Goal: Transaction & Acquisition: Obtain resource

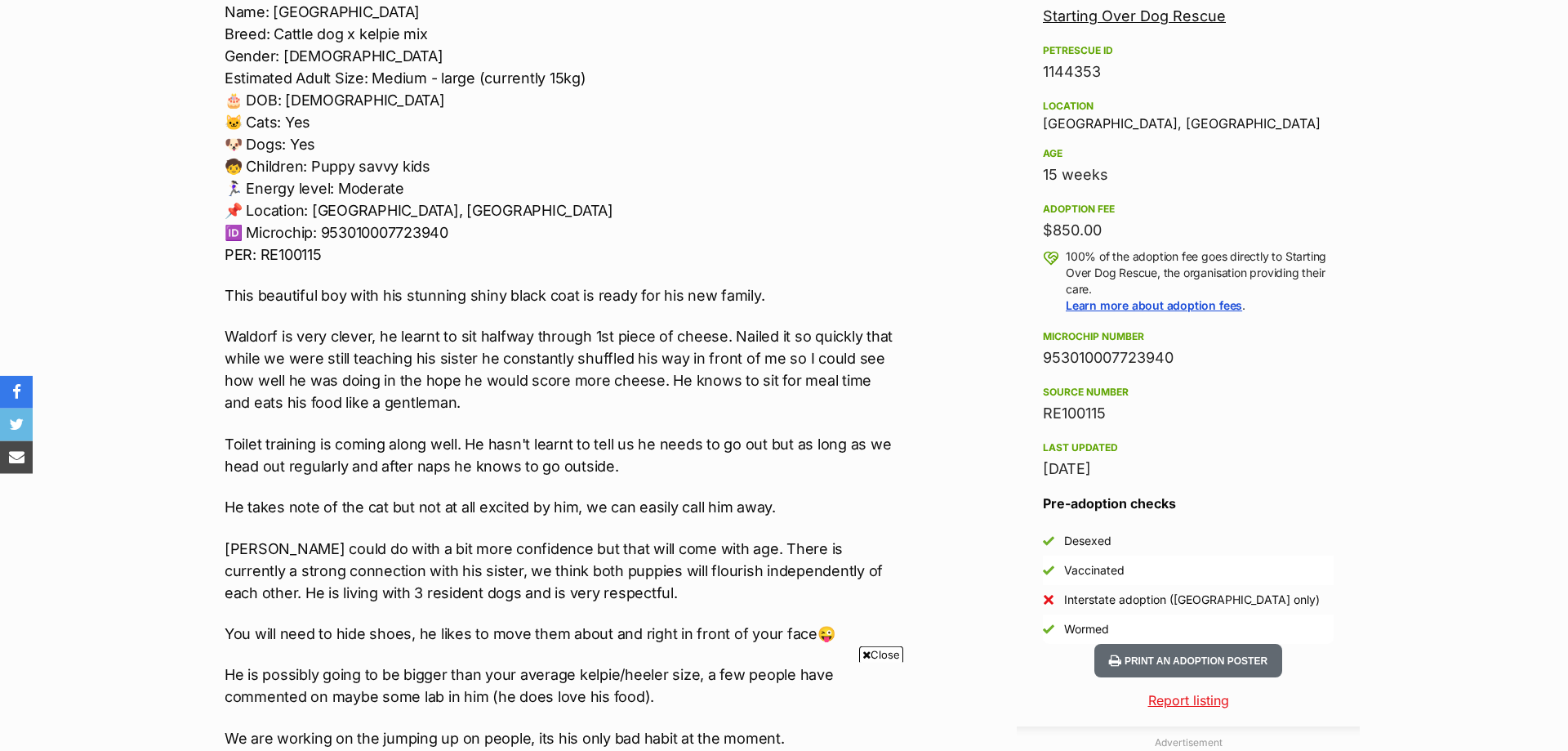
scroll to position [998, 0]
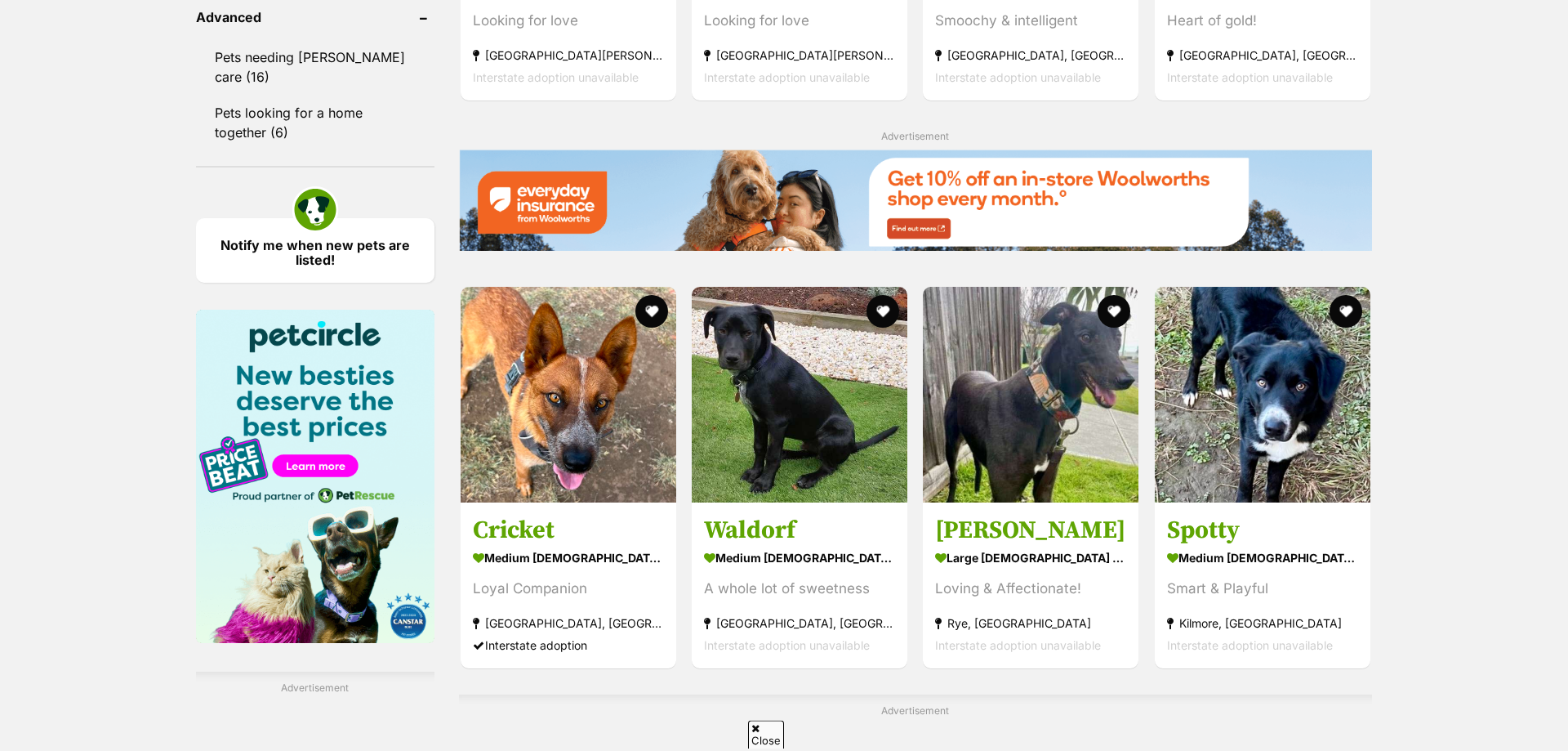
scroll to position [2160, 0]
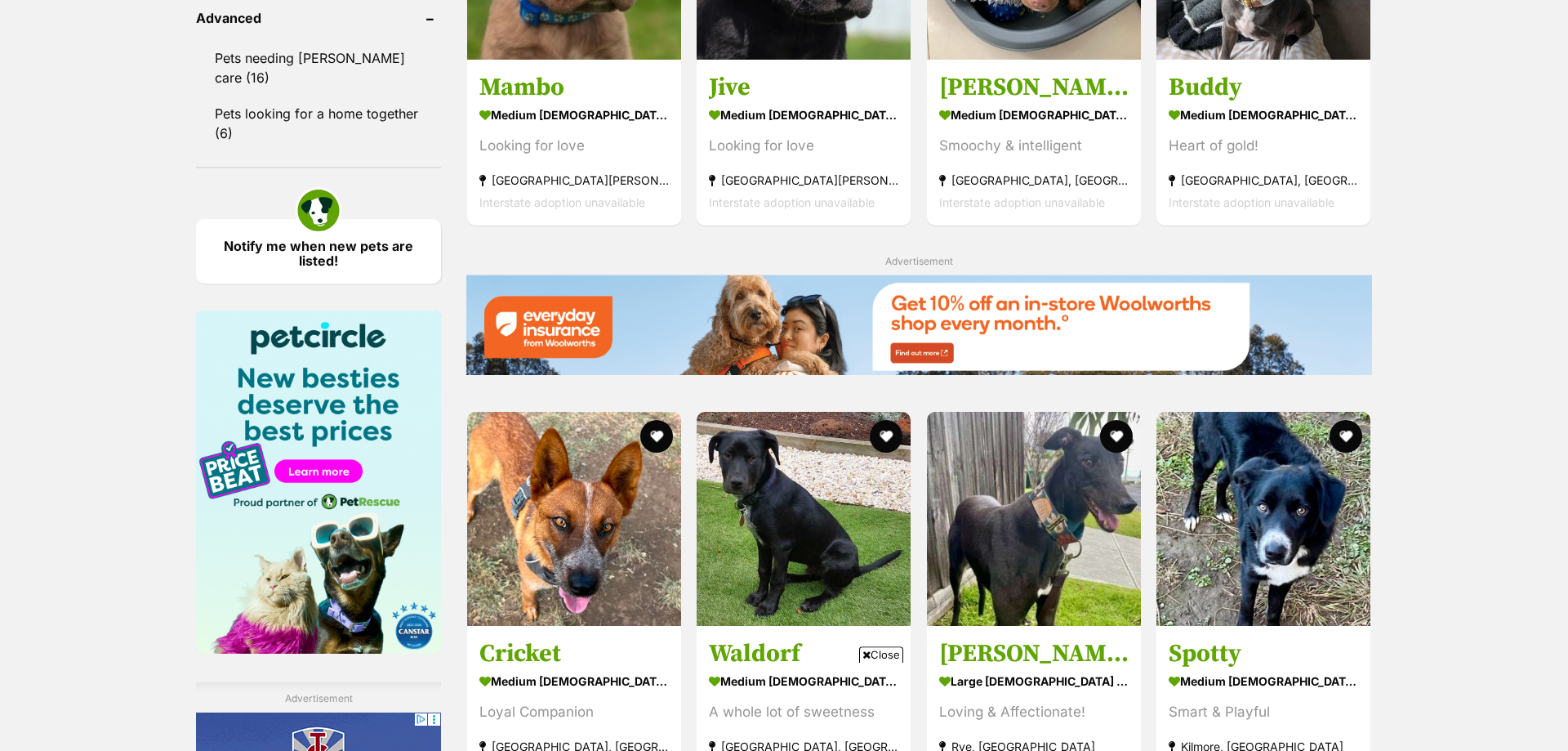
scroll to position [0, 0]
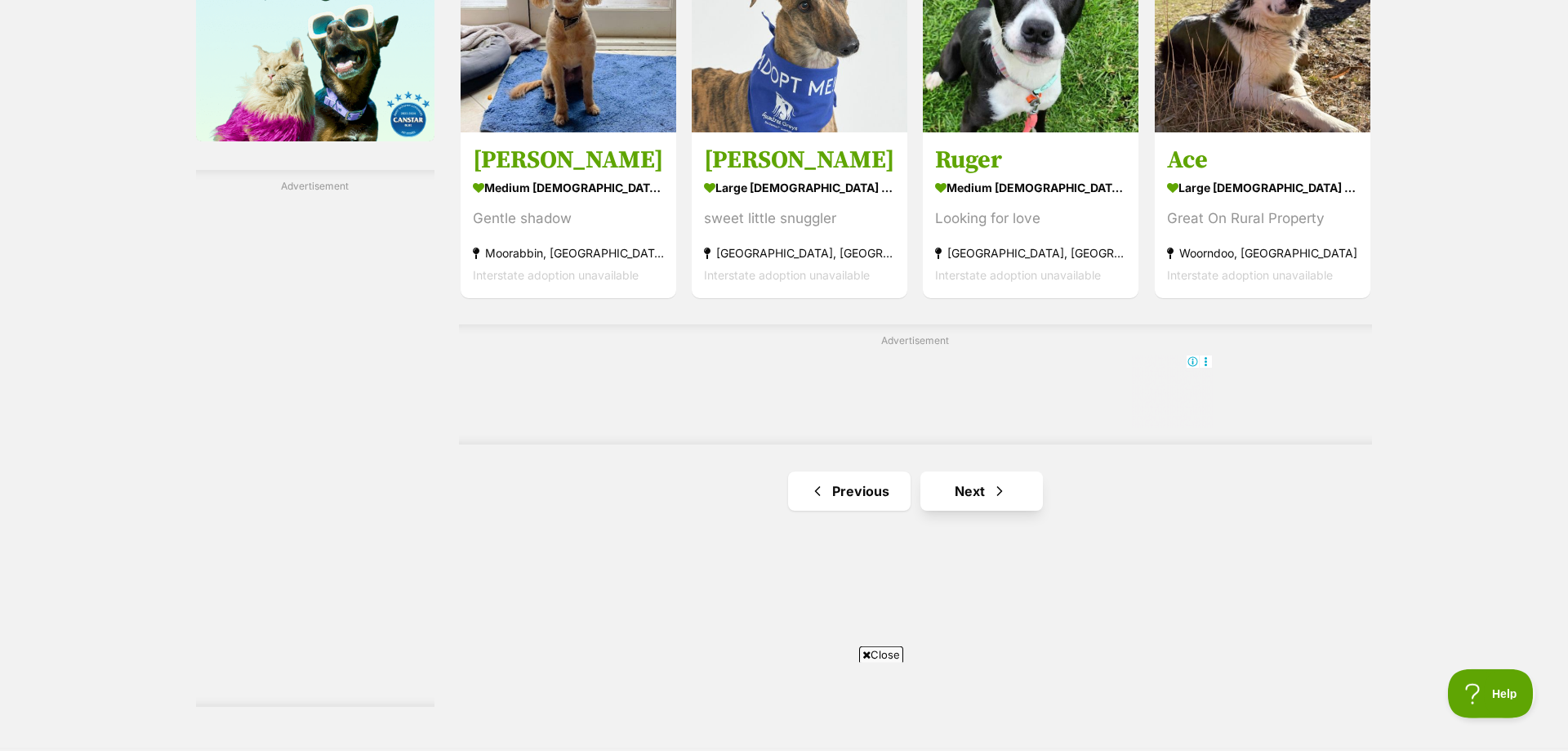
scroll to position [2663, 0]
click at [974, 495] on link "Next" at bounding box center [981, 489] width 122 height 39
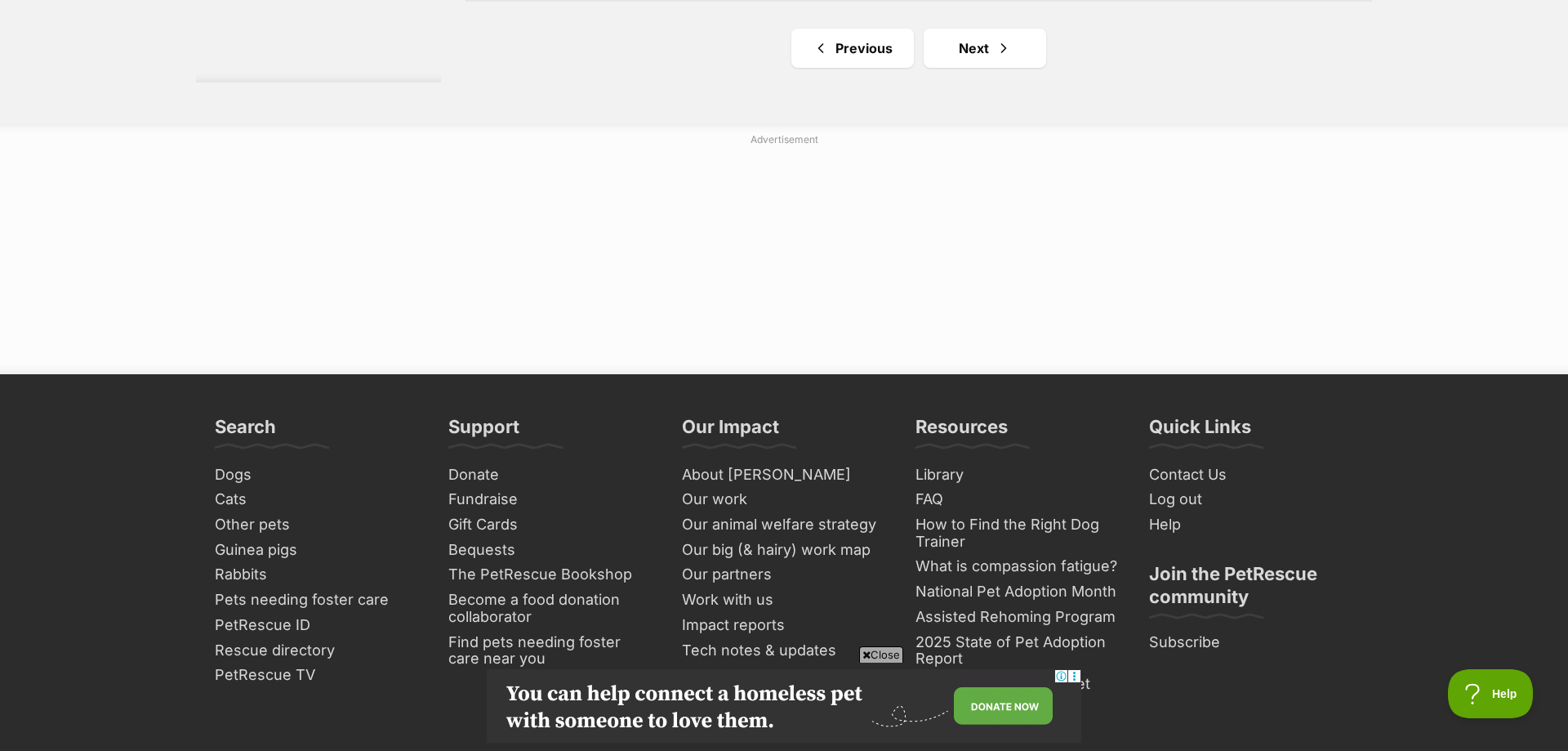
scroll to position [3331, 0]
click at [977, 37] on link "Next" at bounding box center [985, 47] width 122 height 39
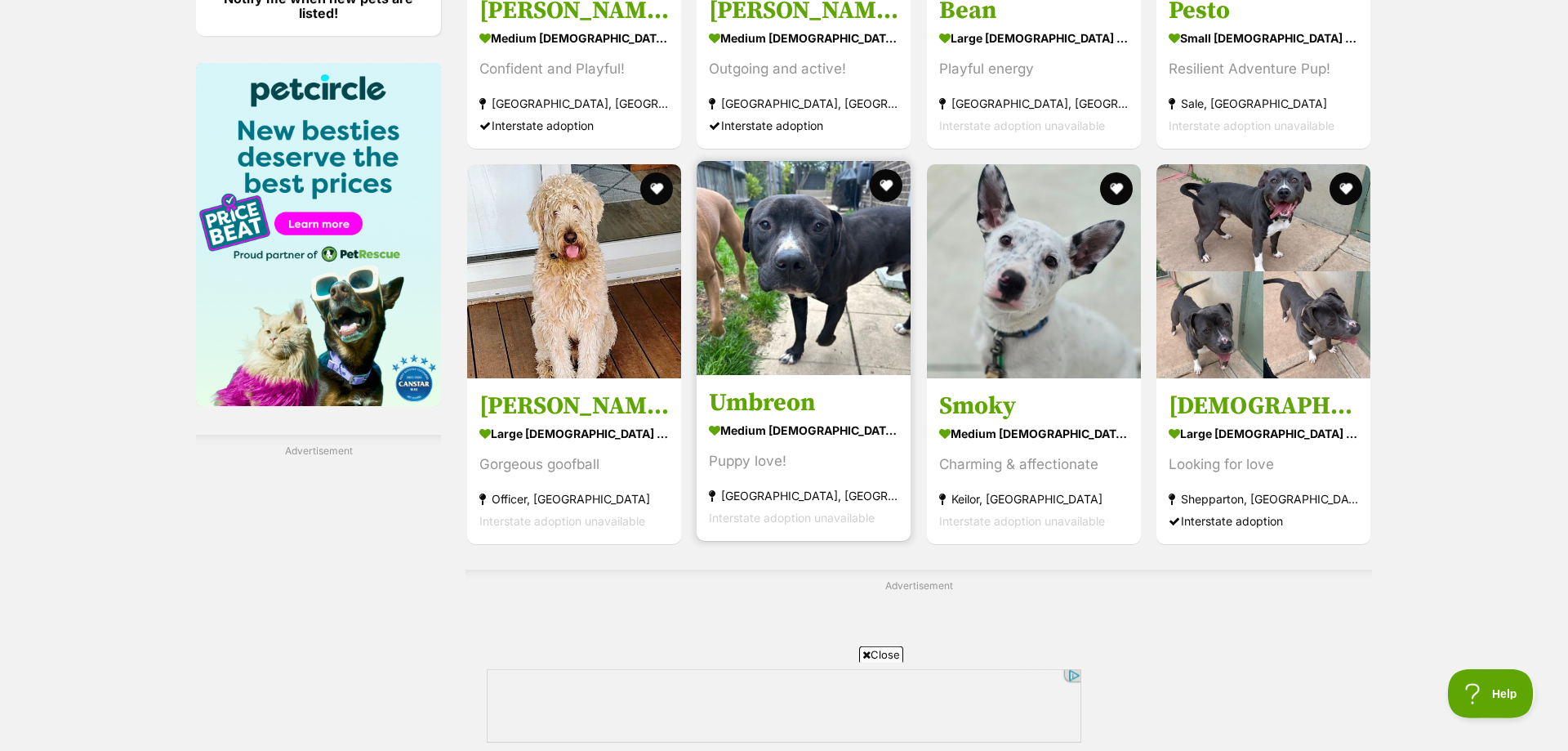
click at [834, 292] on img at bounding box center [804, 268] width 214 height 214
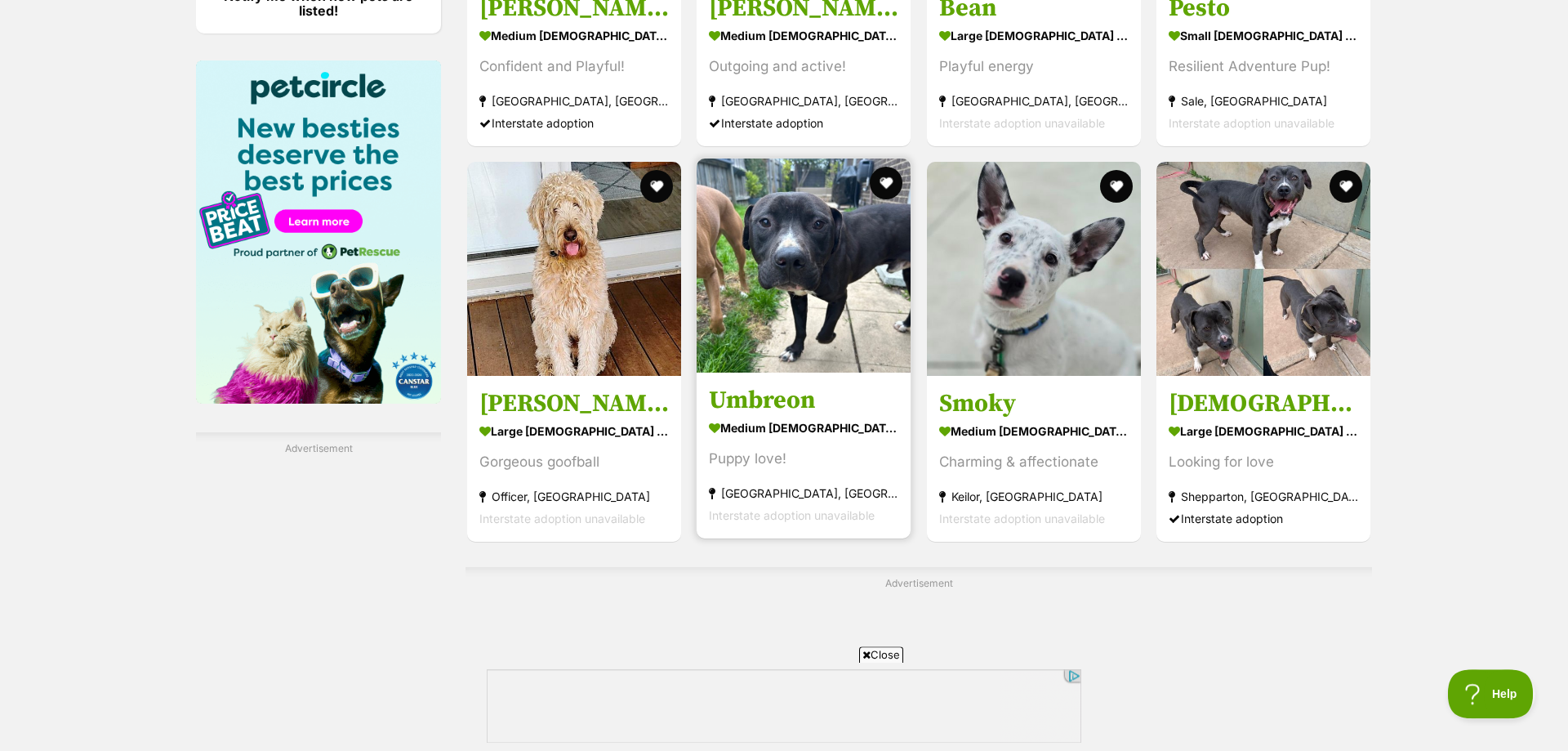
scroll to position [2411, 0]
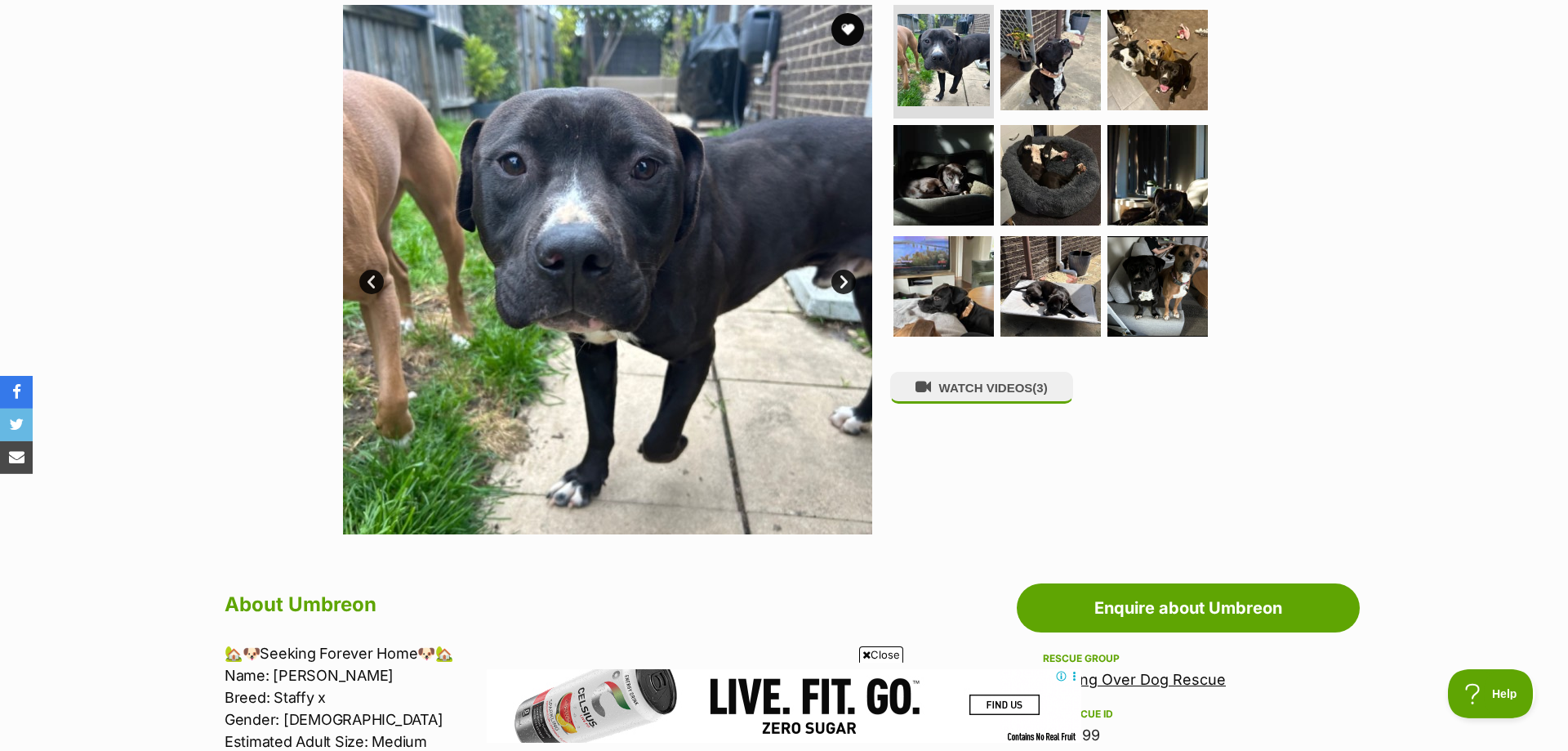
scroll to position [334, 0]
click at [840, 274] on link "Next" at bounding box center [844, 283] width 25 height 25
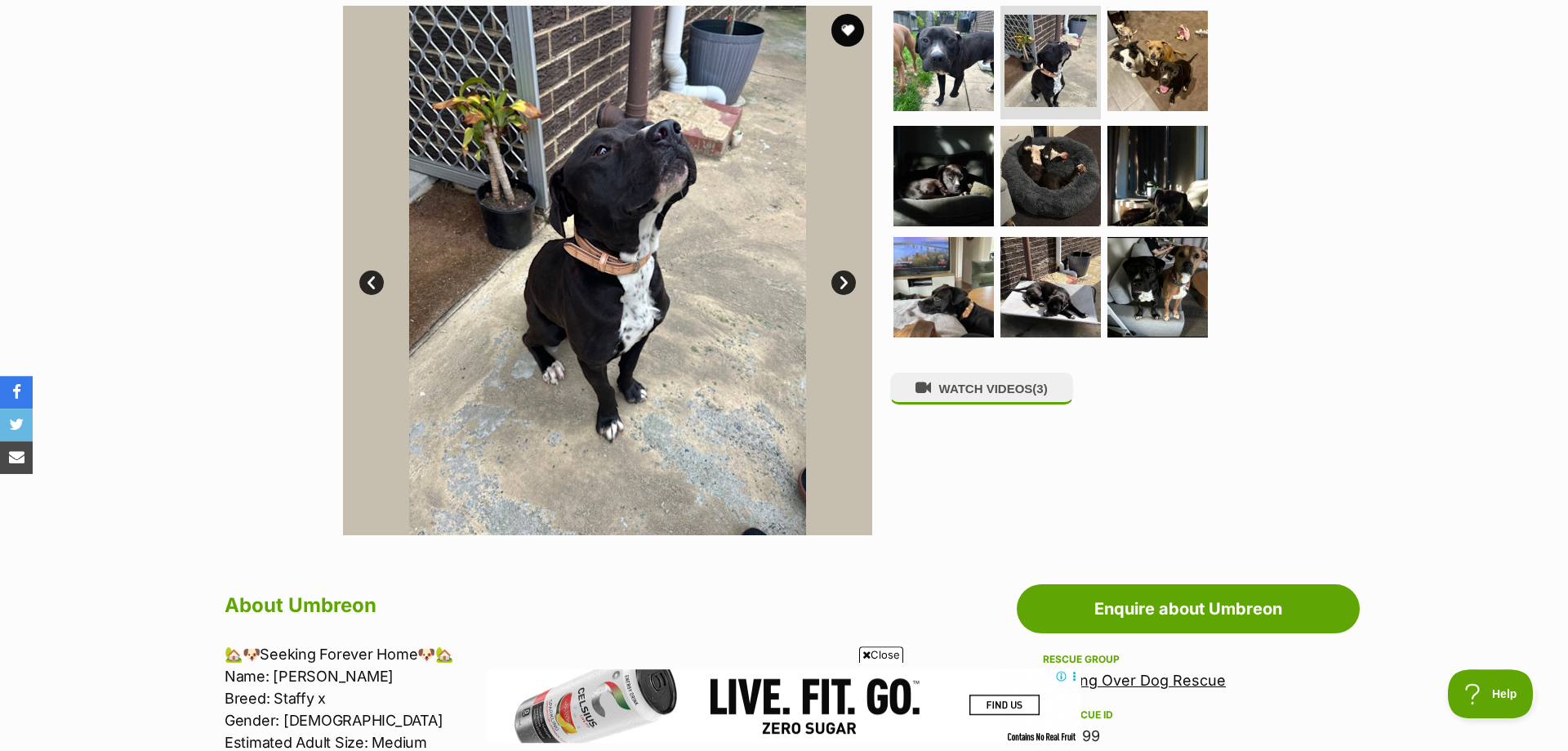
click at [841, 280] on link "Next" at bounding box center [844, 283] width 25 height 25
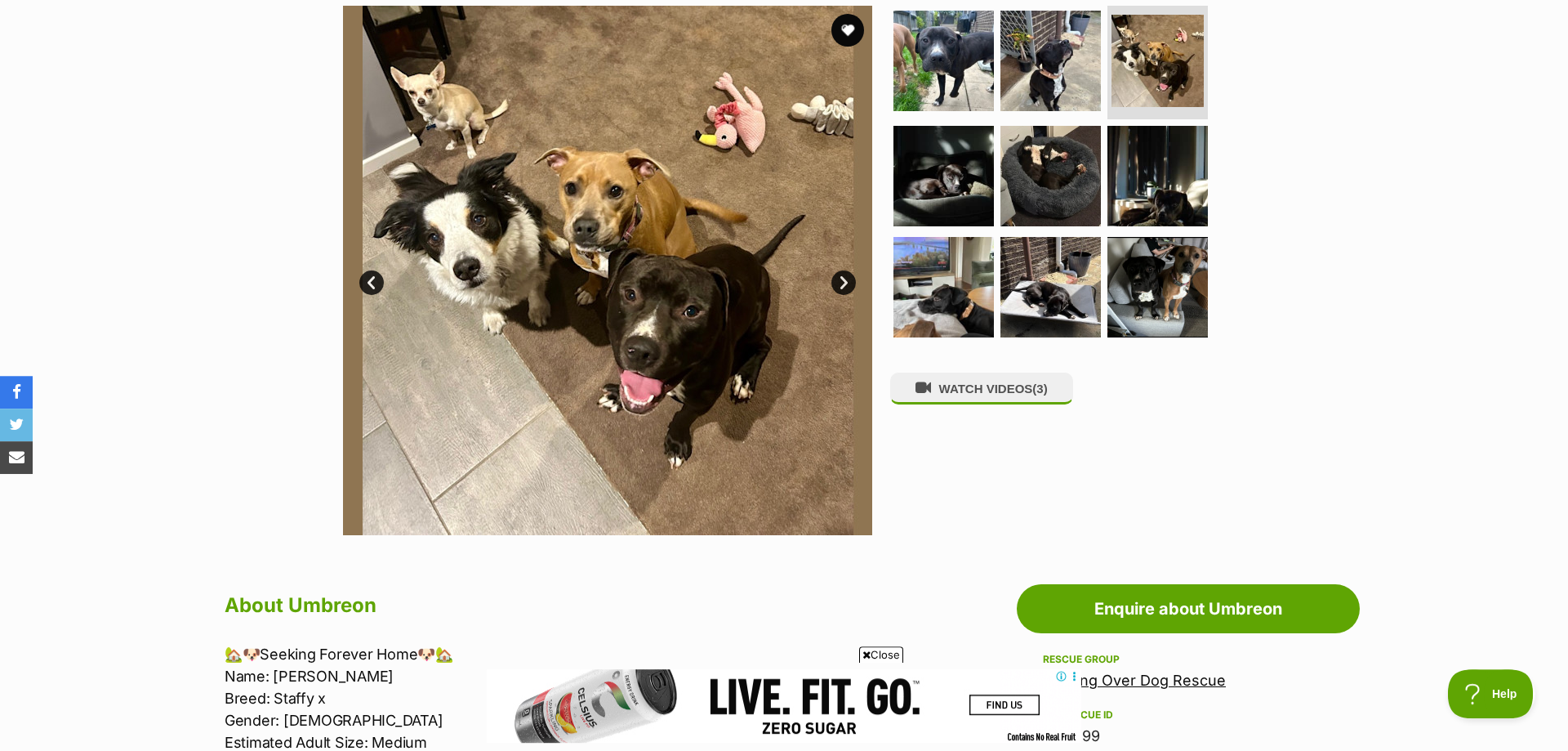
click at [841, 280] on link "Next" at bounding box center [844, 283] width 25 height 25
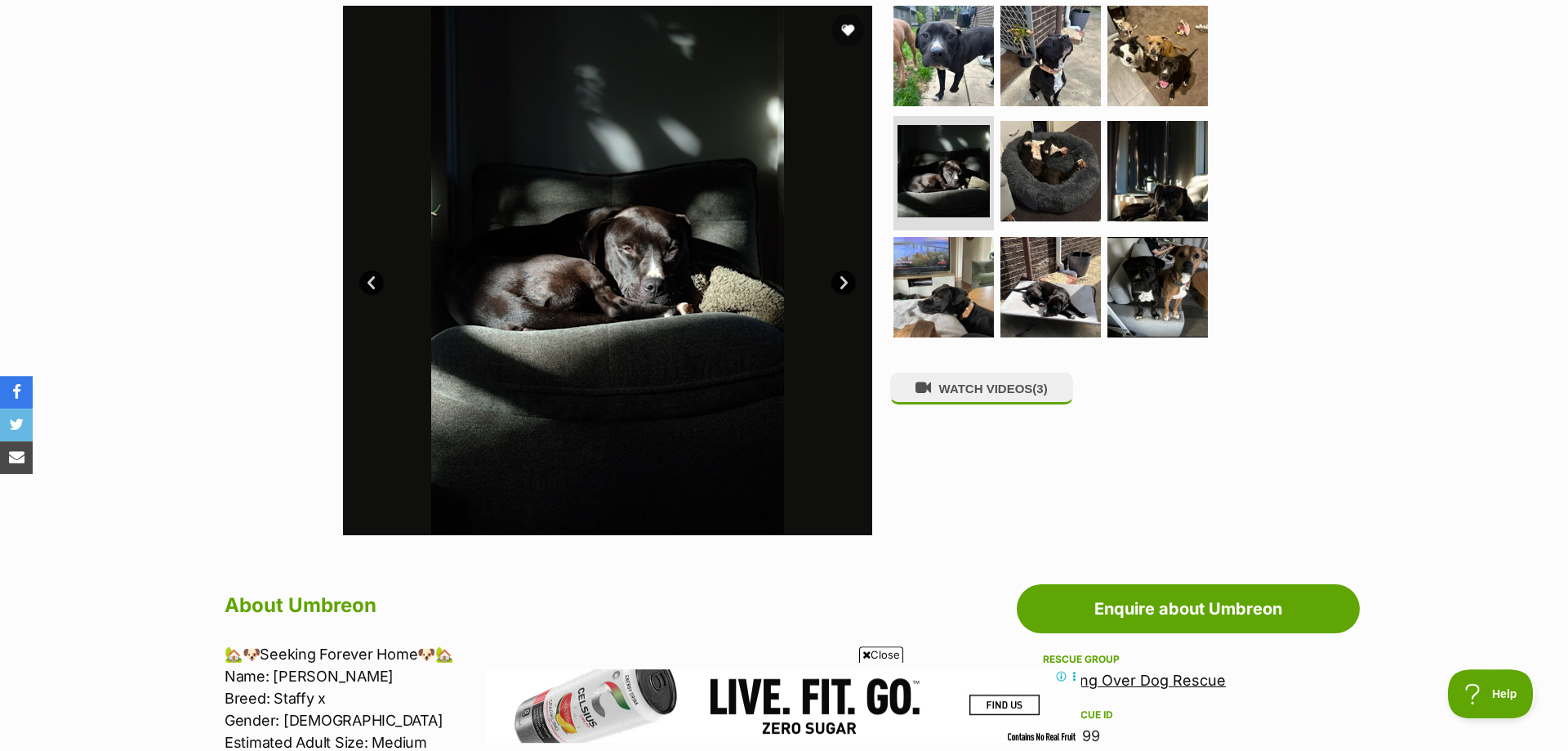
click at [841, 280] on link "Next" at bounding box center [844, 283] width 25 height 25
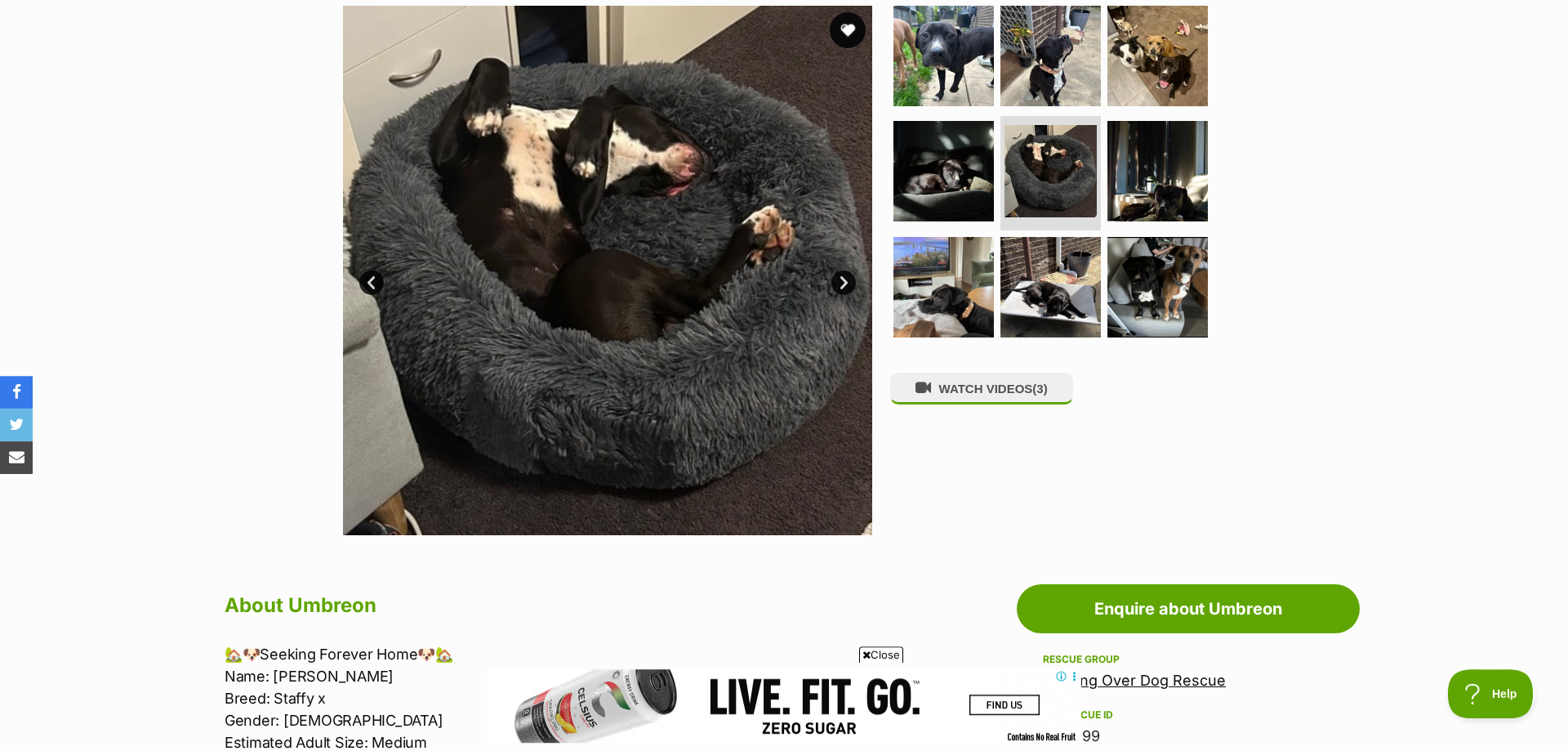
click at [847, 34] on button "favourite" at bounding box center [848, 31] width 36 height 36
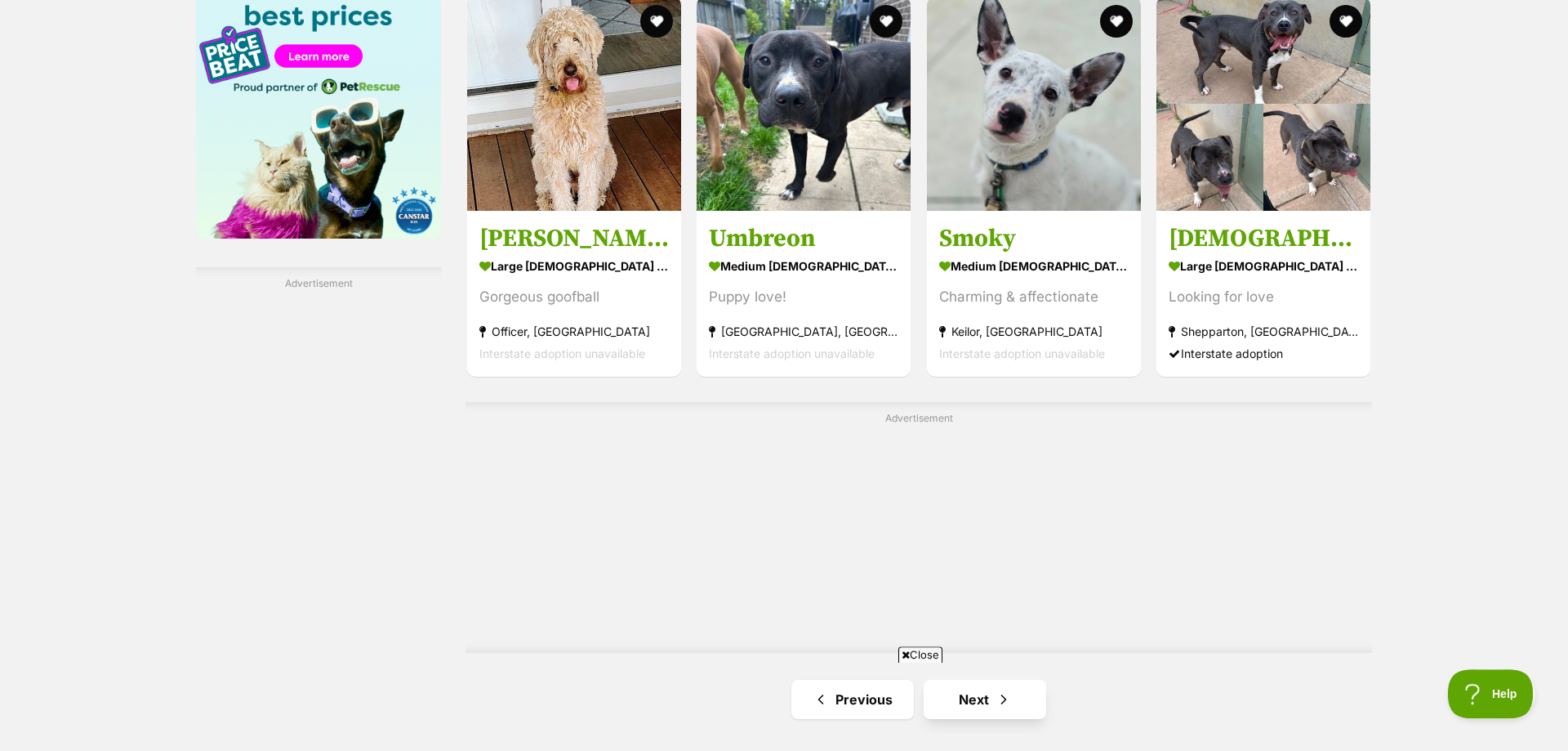
scroll to position [2576, 0]
click at [978, 678] on link "Next" at bounding box center [985, 697] width 122 height 39
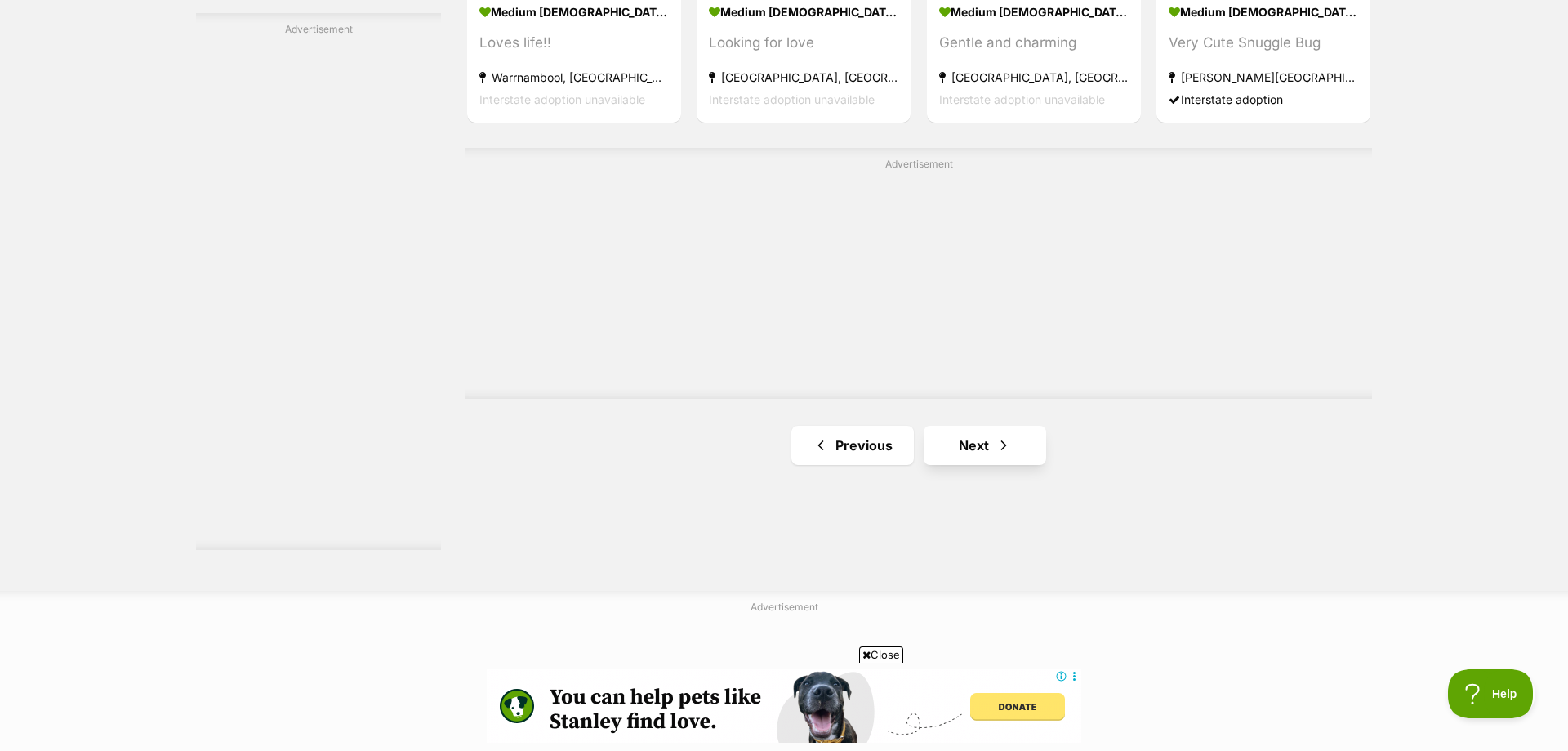
scroll to position [2830, 0]
click at [968, 439] on link "Next" at bounding box center [985, 443] width 122 height 39
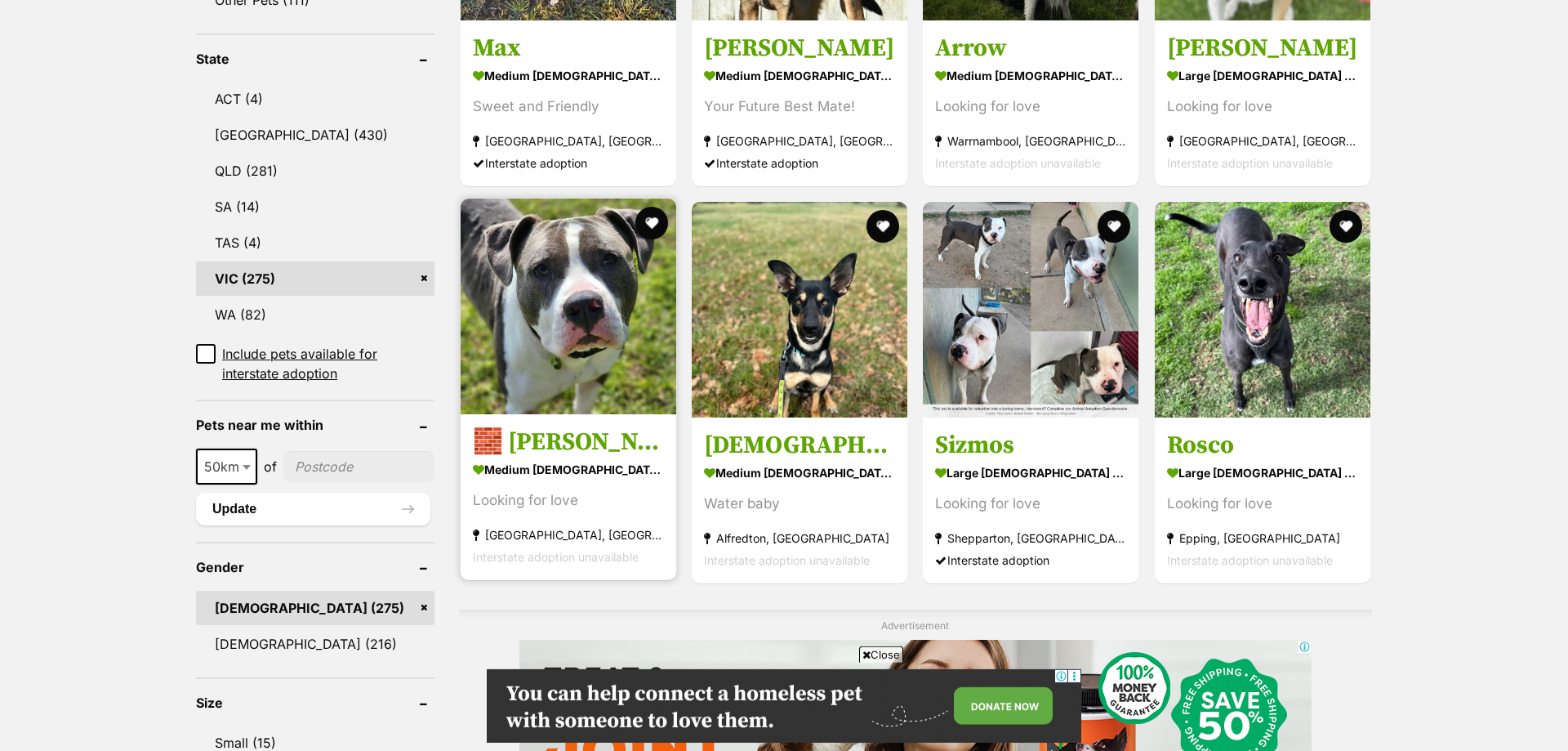
click at [543, 298] on img at bounding box center [569, 307] width 216 height 216
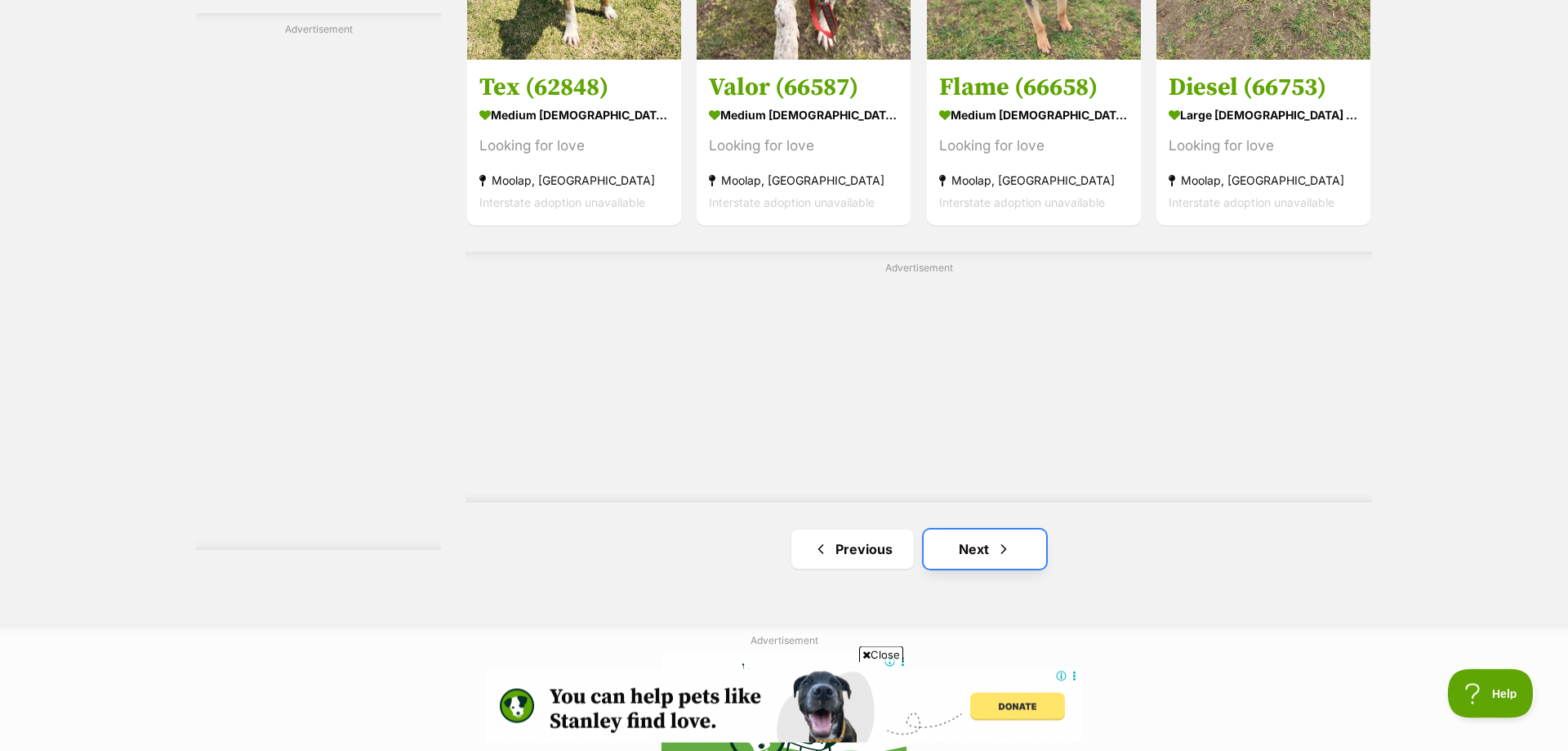
scroll to position [2830, 0]
click at [952, 550] on link "Next" at bounding box center [985, 547] width 122 height 39
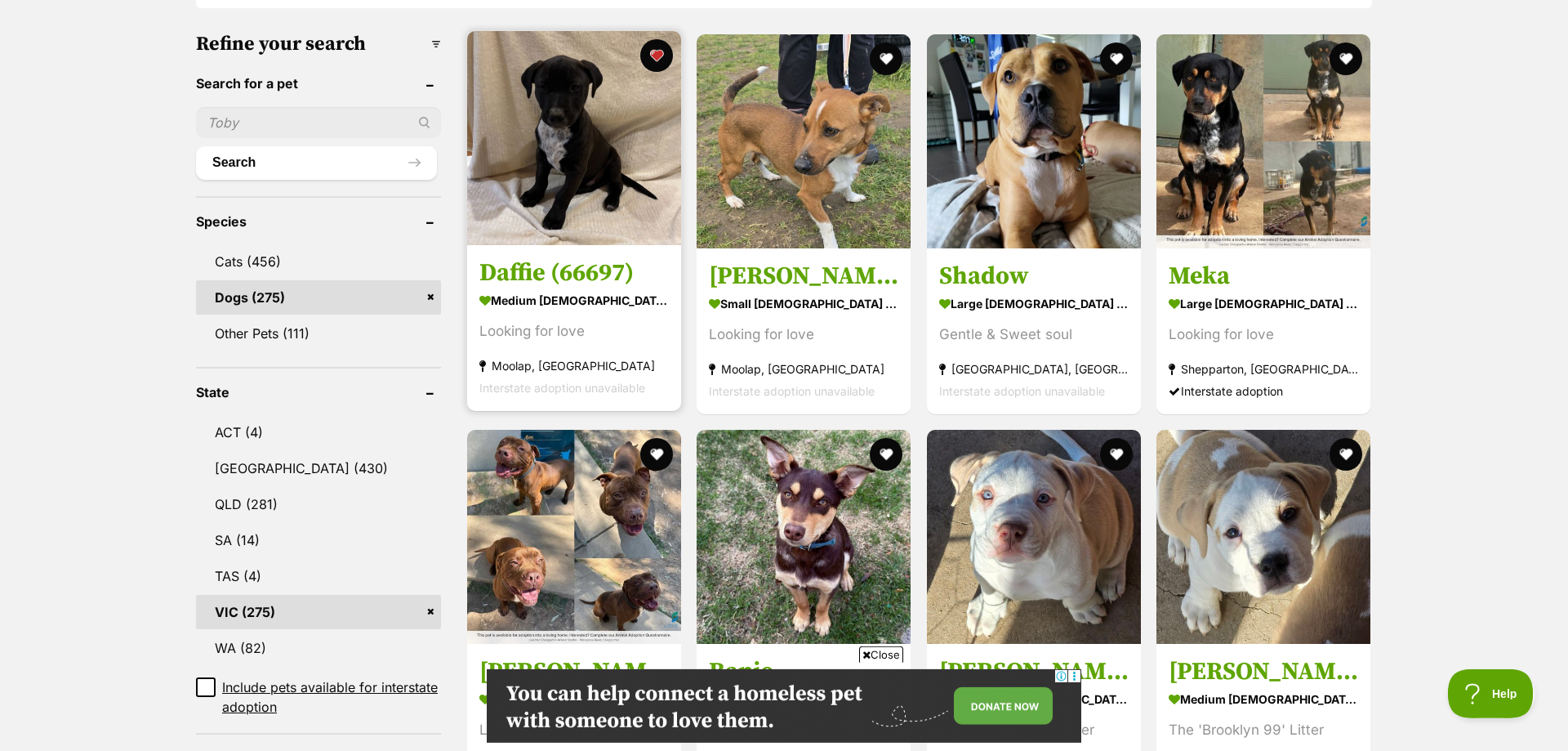
click at [560, 263] on h3 "Daffie (66697)" at bounding box center [574, 272] width 189 height 31
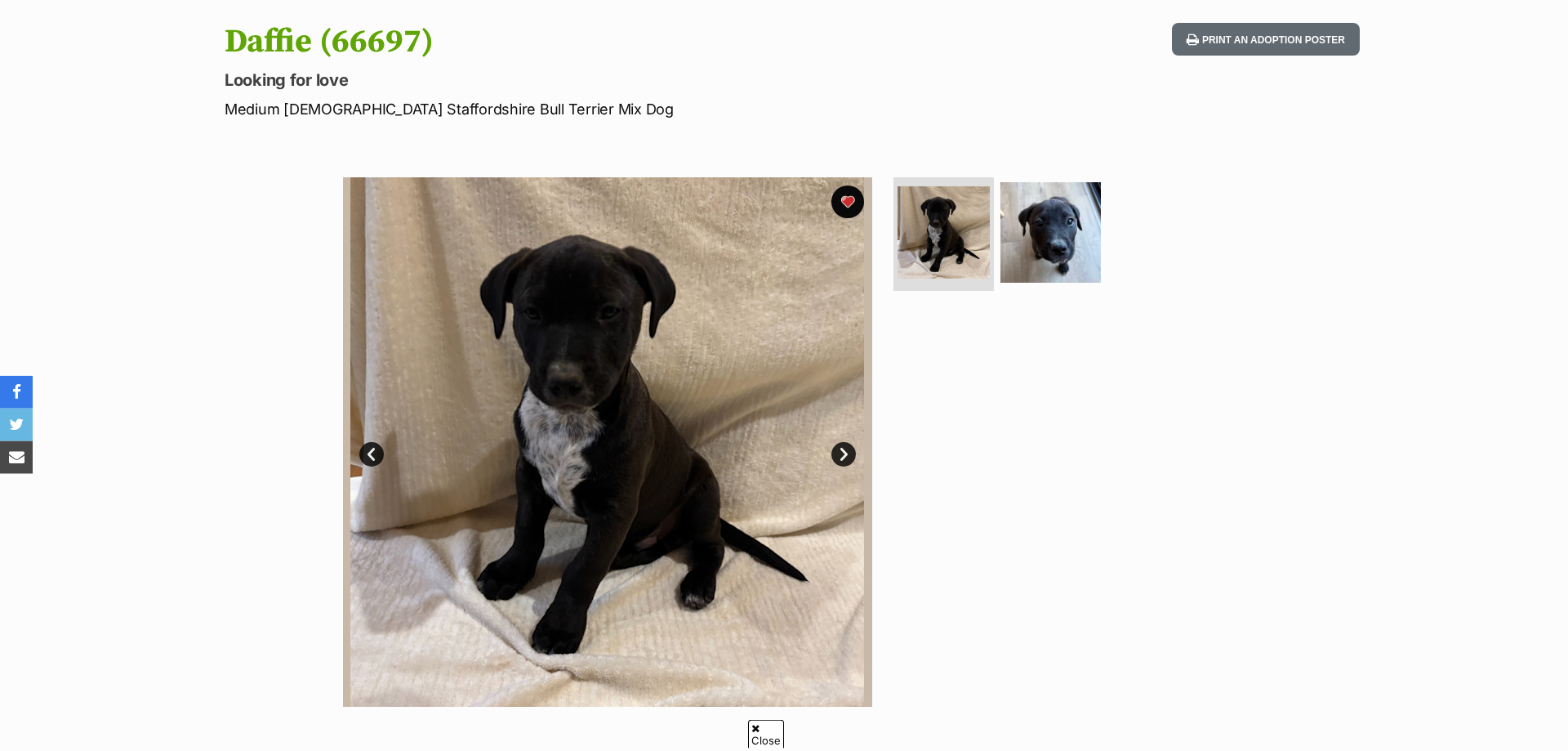
scroll to position [165, 0]
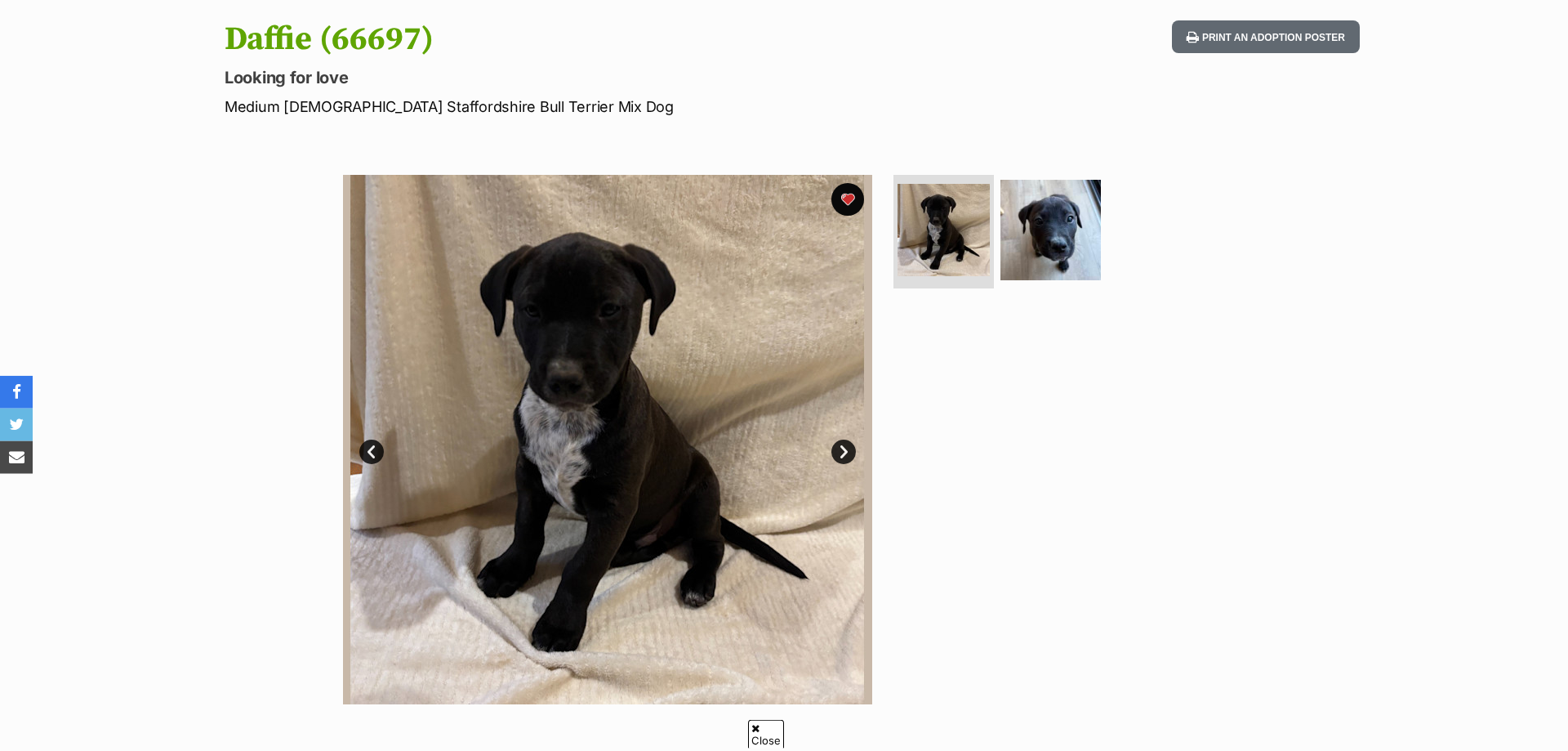
click at [844, 453] on link "Next" at bounding box center [844, 452] width 25 height 25
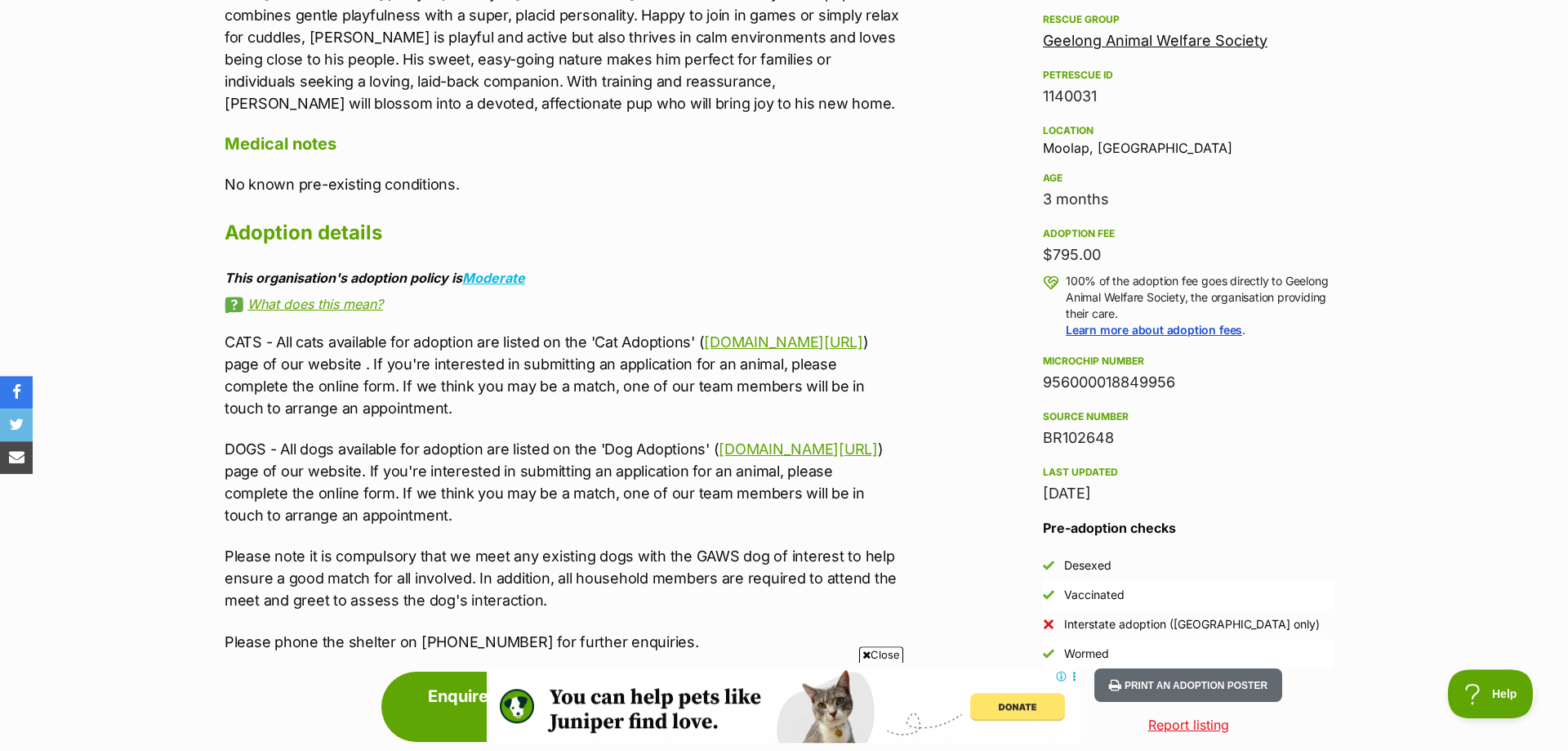
scroll to position [996, 0]
